Goal: Navigation & Orientation: Find specific page/section

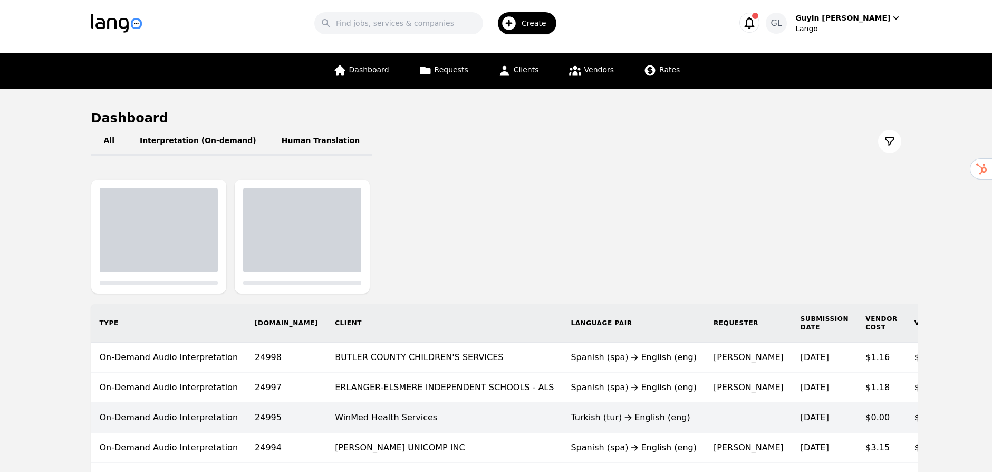
scroll to position [112, 0]
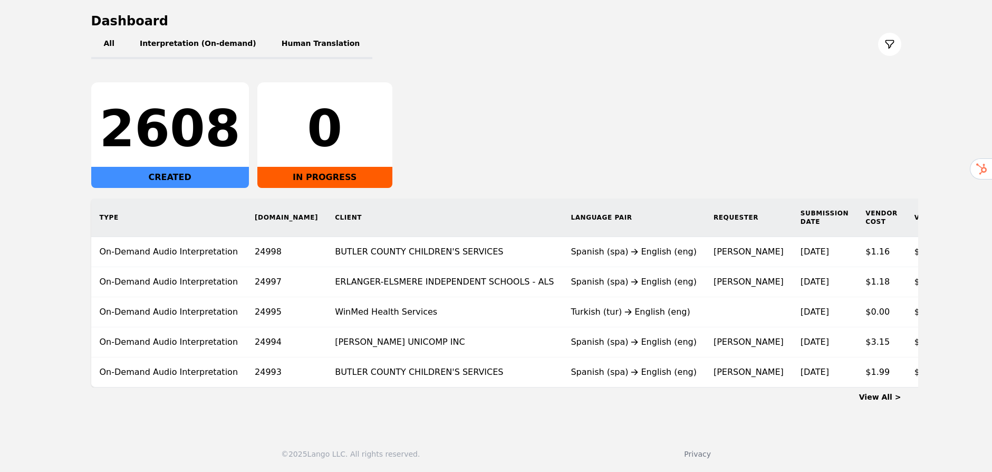
click at [894, 396] on link "View All >" at bounding box center [880, 396] width 42 height 8
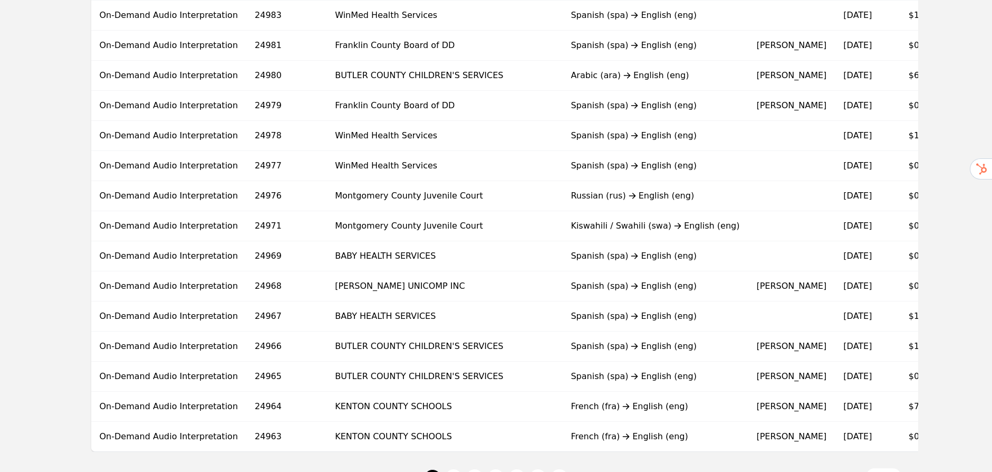
scroll to position [623, 0]
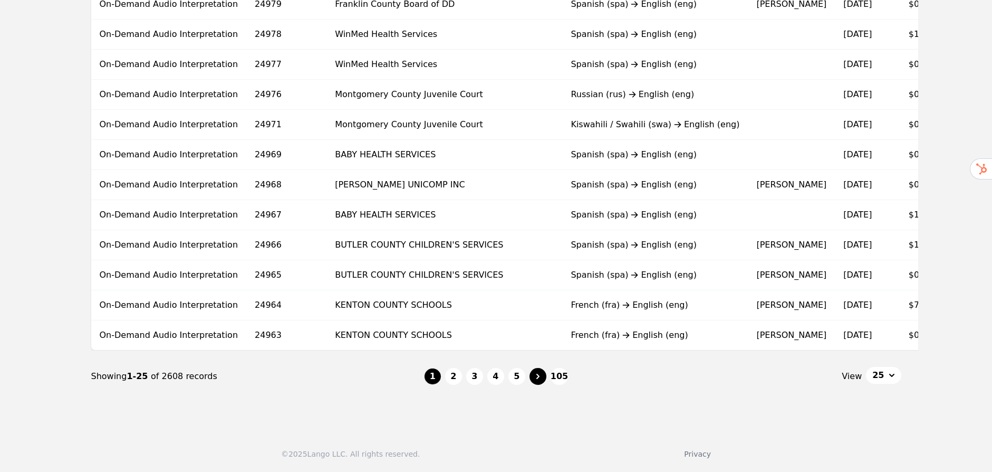
click at [538, 377] on icon "Page navigation" at bounding box center [538, 375] width 3 height 5
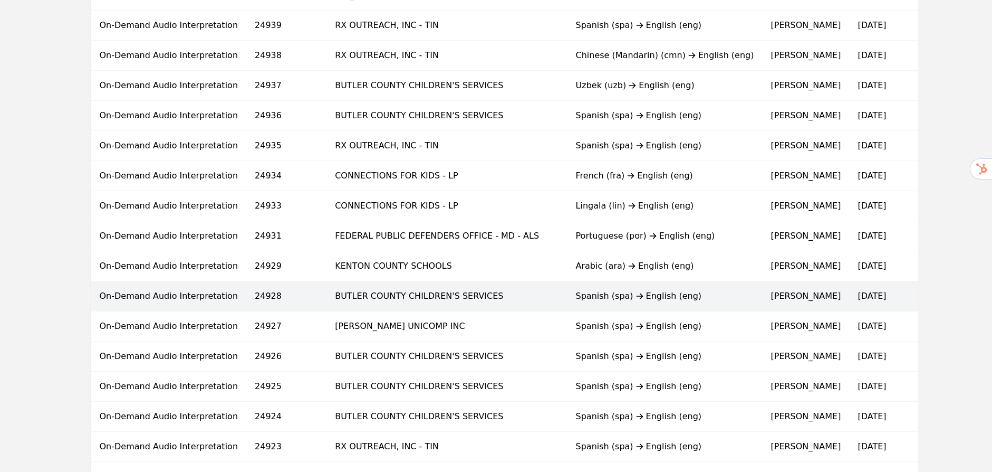
scroll to position [560, 0]
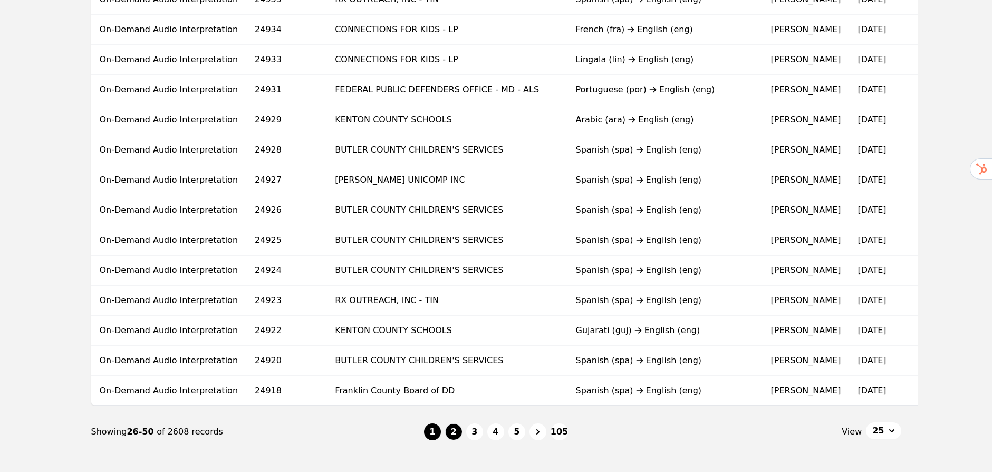
click at [437, 440] on button "1" at bounding box center [432, 431] width 17 height 17
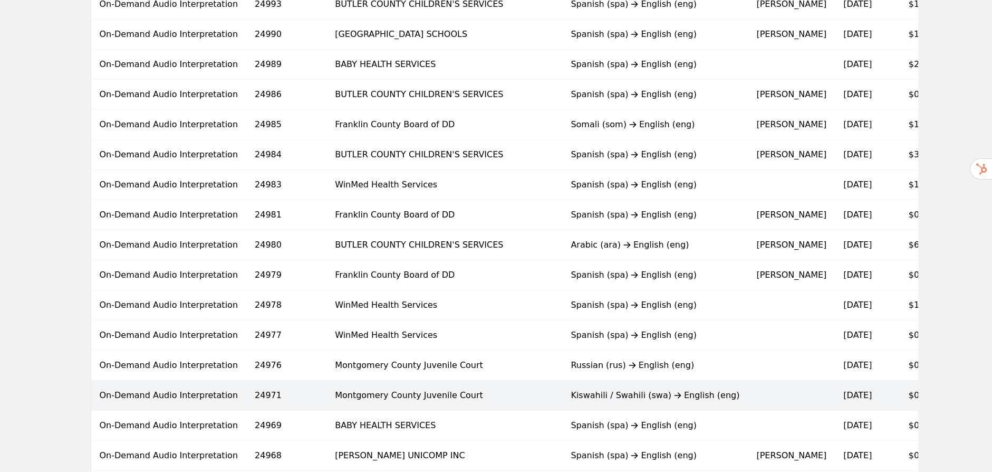
scroll to position [552, 0]
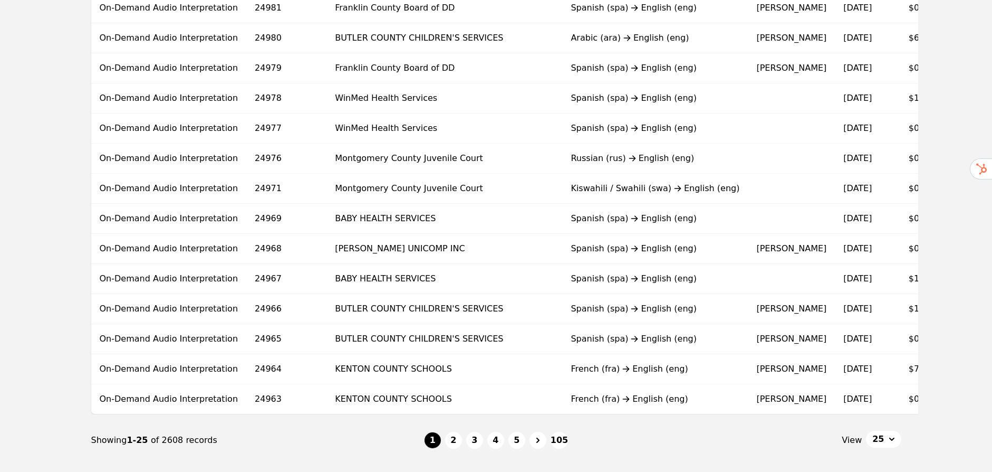
click at [486, 447] on ul "1 2 3 4 5 105" at bounding box center [496, 440] width 144 height 17
click at [495, 446] on button "4" at bounding box center [495, 440] width 17 height 17
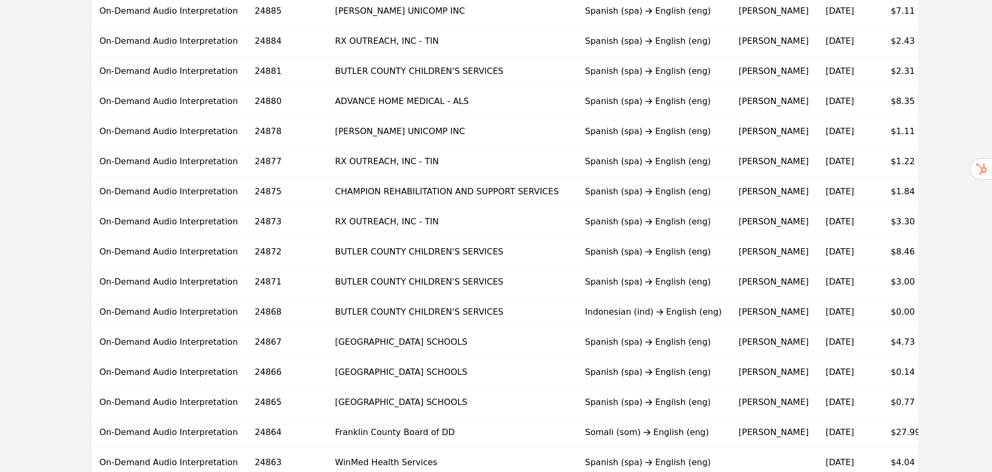
scroll to position [623, 0]
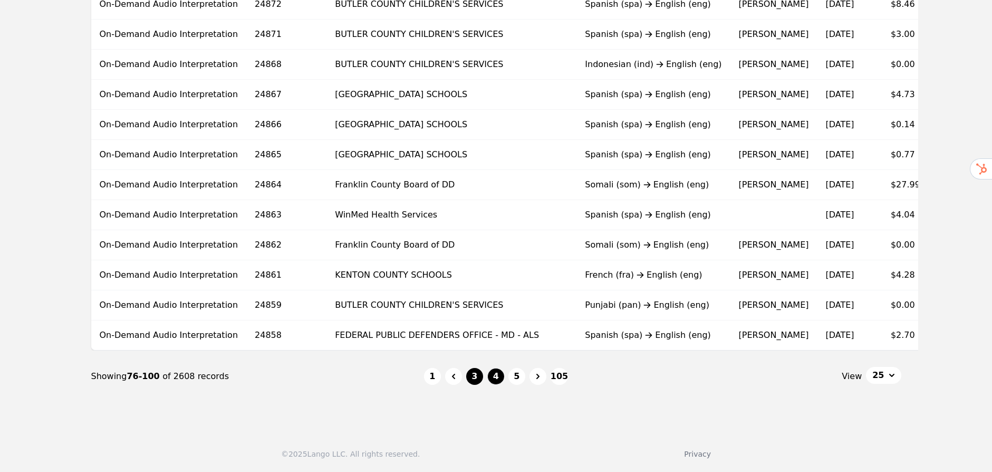
click at [476, 378] on button "3" at bounding box center [474, 376] width 17 height 17
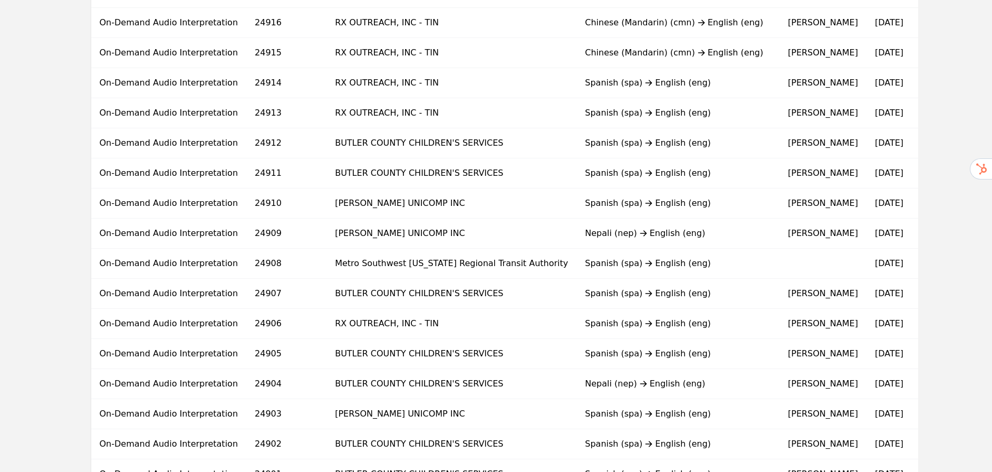
scroll to position [623, 0]
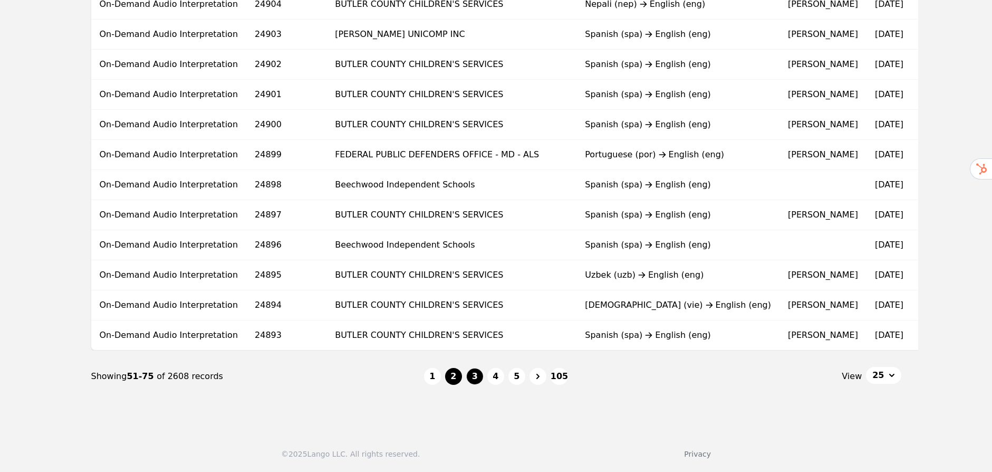
click at [457, 378] on button "2" at bounding box center [453, 376] width 17 height 17
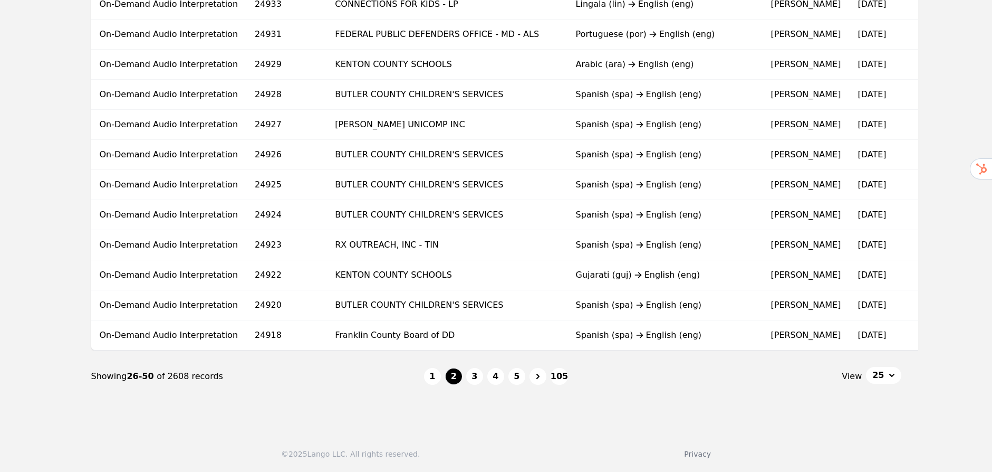
click at [435, 394] on nav "Showing 26-50 of 2608 records 1 2 3 4 5 105 View 25" at bounding box center [496, 376] width 810 height 52
click at [432, 381] on button "1" at bounding box center [432, 376] width 17 height 17
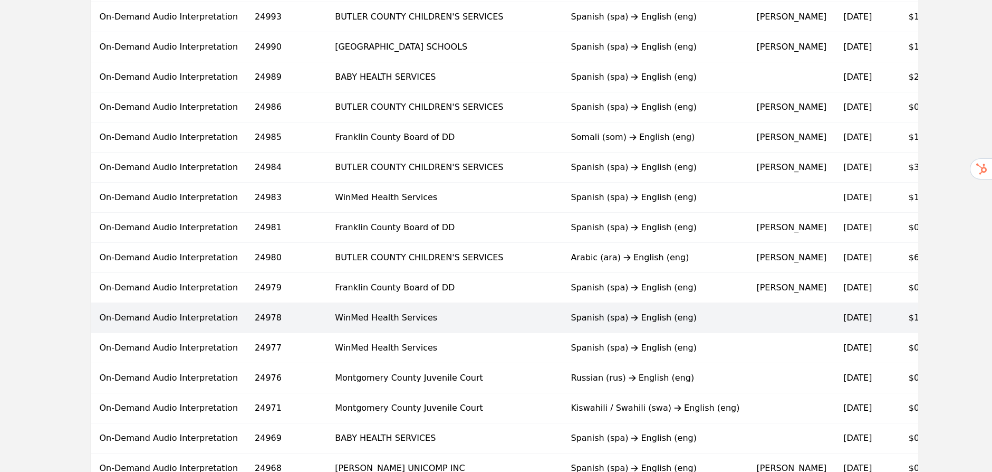
scroll to position [370, 0]
